Goal: Check status: Check status

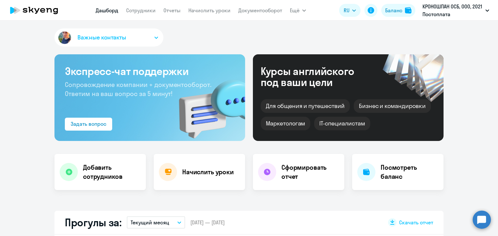
select select "30"
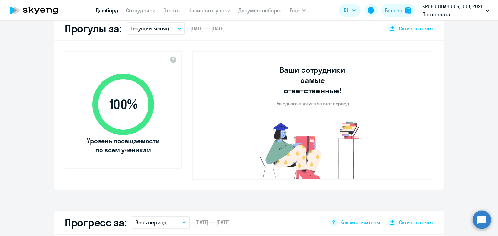
scroll to position [195, 0]
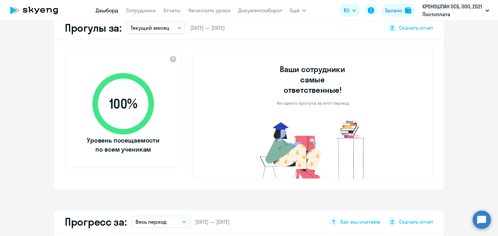
click at [144, 29] on p "Текущий месяц" at bounding box center [150, 28] width 39 height 8
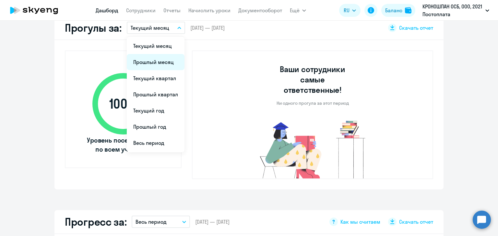
click at [152, 61] on li "Прошлый месяц" at bounding box center [156, 62] width 58 height 16
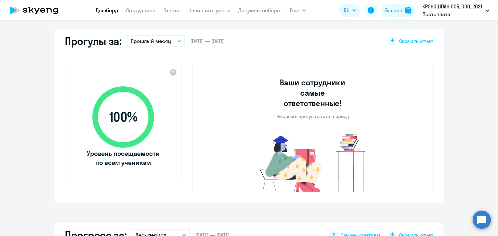
scroll to position [179, 0]
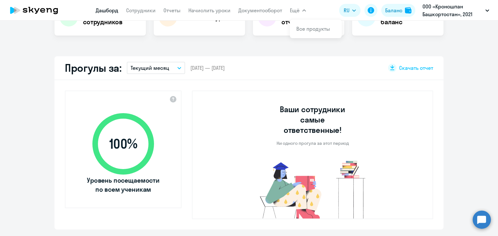
select select "30"
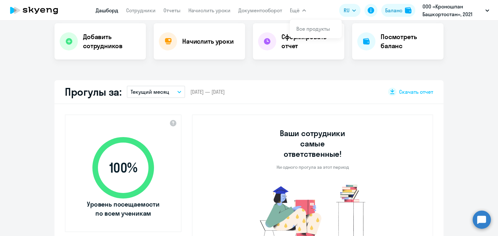
scroll to position [131, 0]
click at [152, 91] on p "Текущий месяц" at bounding box center [150, 92] width 39 height 8
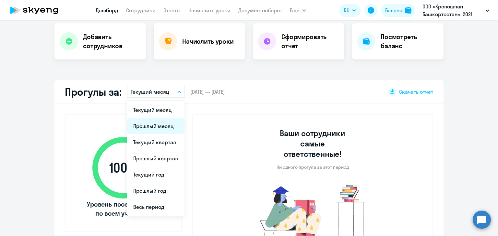
click at [151, 127] on li "Прошлый месяц" at bounding box center [156, 126] width 58 height 16
